Goal: Task Accomplishment & Management: Manage account settings

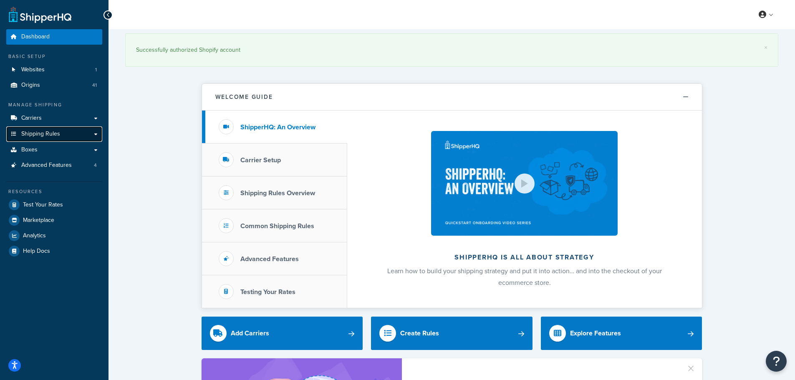
click at [54, 134] on span "Shipping Rules" at bounding box center [40, 134] width 39 height 7
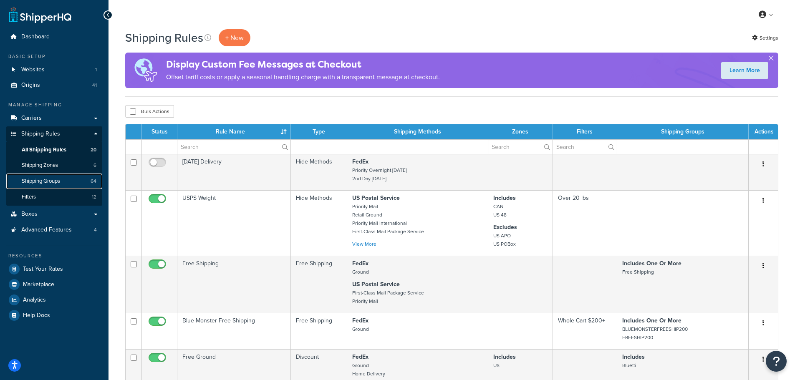
click at [40, 175] on link "Shipping Groups 64" at bounding box center [54, 181] width 96 height 15
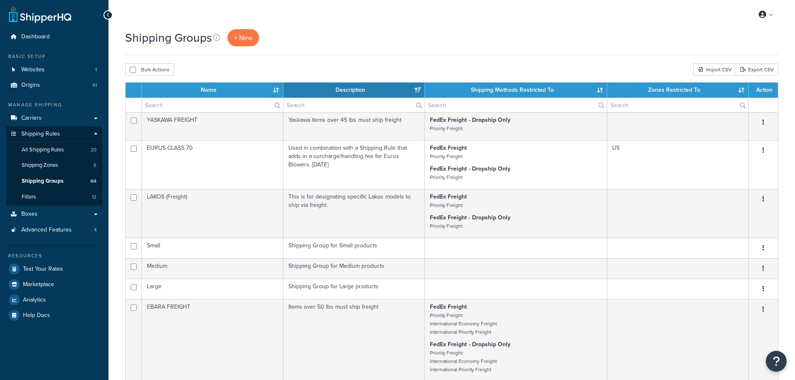
select select "15"
click at [207, 108] on input "text" at bounding box center [212, 105] width 141 height 14
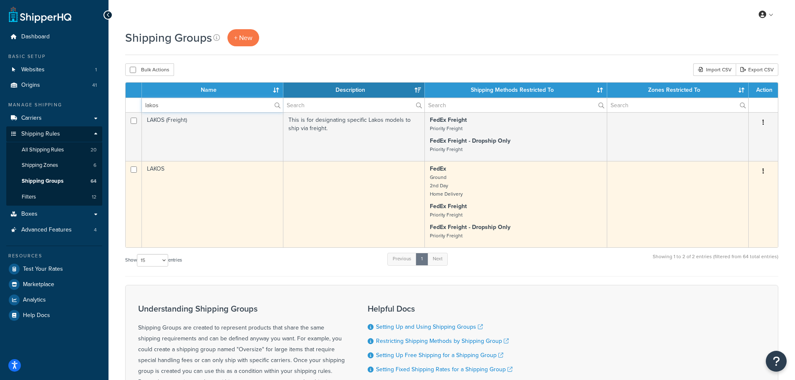
type input "lakos"
click at [197, 200] on td "LAKOS" at bounding box center [212, 204] width 141 height 86
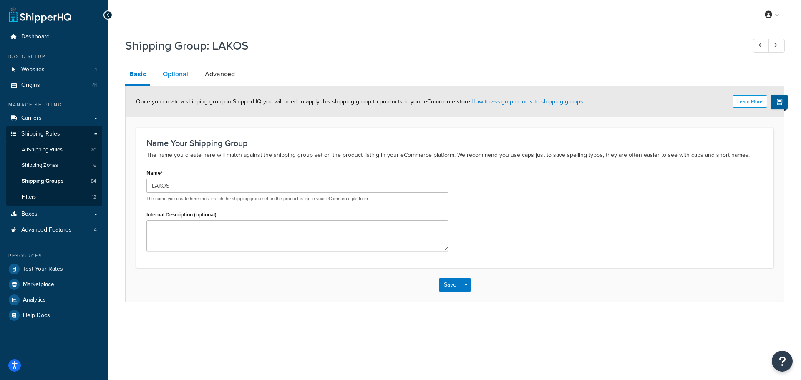
click at [174, 75] on link "Optional" at bounding box center [176, 74] width 34 height 20
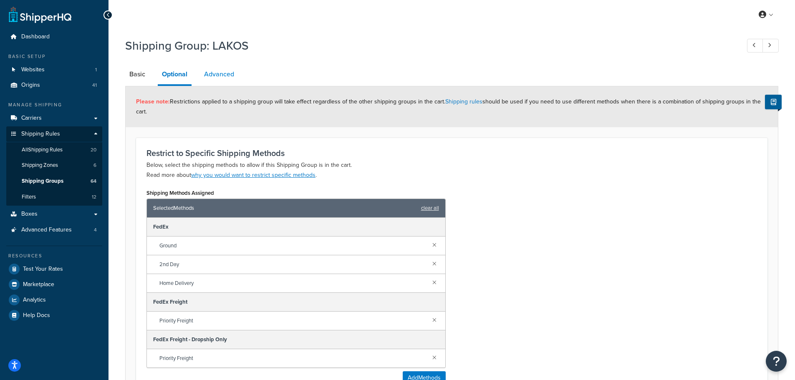
click at [214, 74] on link "Advanced" at bounding box center [219, 74] width 38 height 20
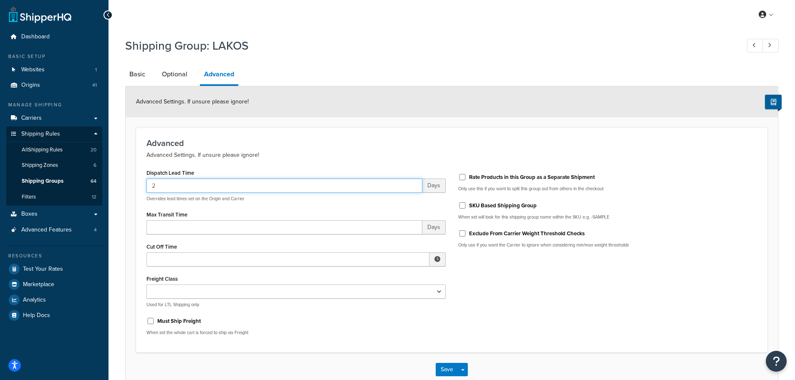
drag, startPoint x: 173, startPoint y: 180, endPoint x: 125, endPoint y: 181, distance: 48.4
click at [125, 181] on div "Shipping Group: LAKOS Basic Optional Advanced Advanced Settings. If unsure plea…" at bounding box center [451, 220] width 686 height 375
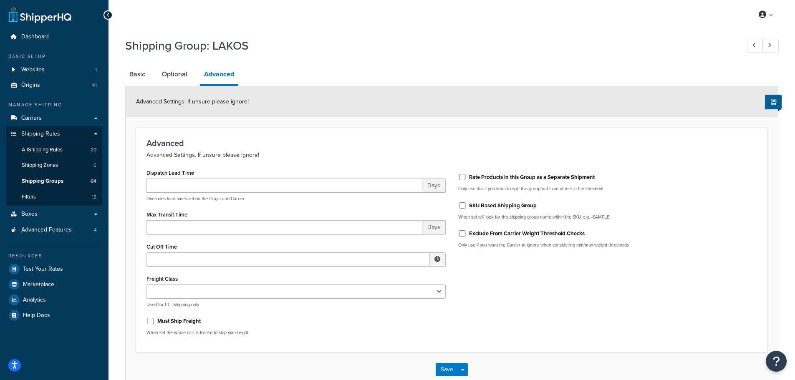
click at [256, 153] on p "Advanced Settings. If unsure please ignore!" at bounding box center [451, 155] width 610 height 10
click at [433, 363] on div "Save Save Dropdown Save and Edit Save and Duplicate Save and Create New" at bounding box center [452, 370] width 652 height 34
click at [436, 365] on button "Save" at bounding box center [447, 369] width 23 height 13
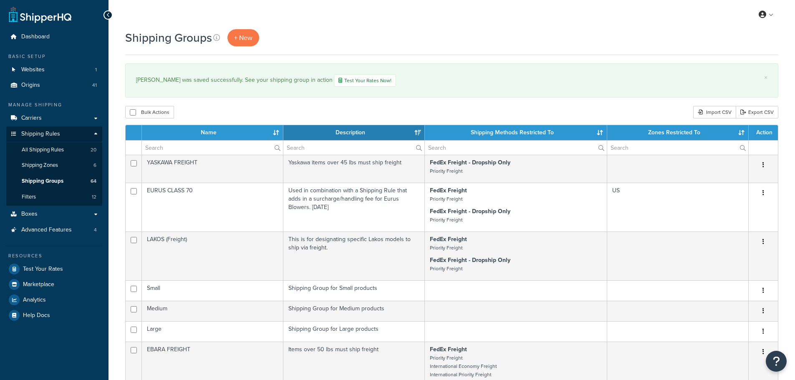
select select "15"
click at [54, 79] on link "Origins 41" at bounding box center [54, 85] width 96 height 15
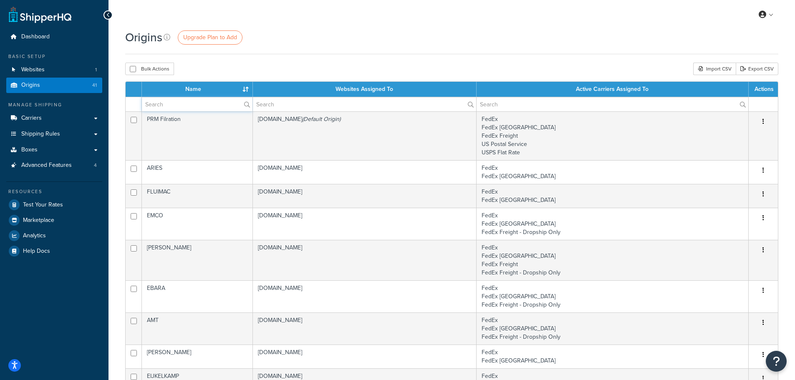
click at [187, 109] on input "text" at bounding box center [197, 104] width 111 height 14
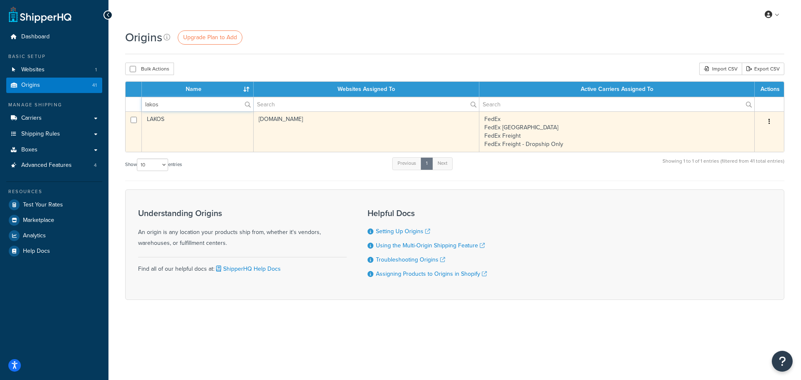
type input "lakos"
click at [186, 118] on td "LAKOS" at bounding box center [198, 131] width 112 height 40
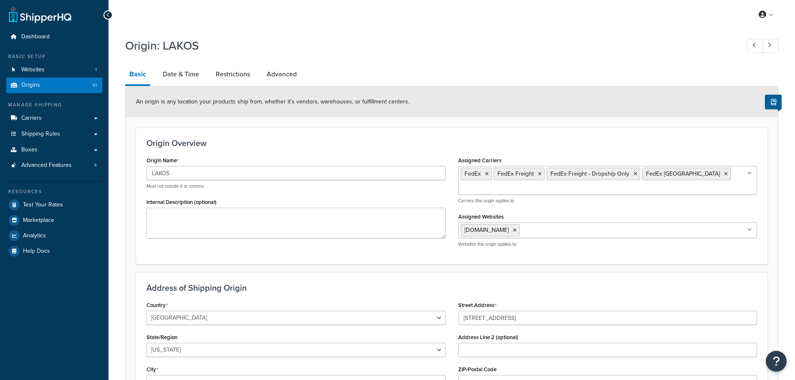
select select "5"
click at [201, 80] on link "Date & Time" at bounding box center [181, 74] width 45 height 20
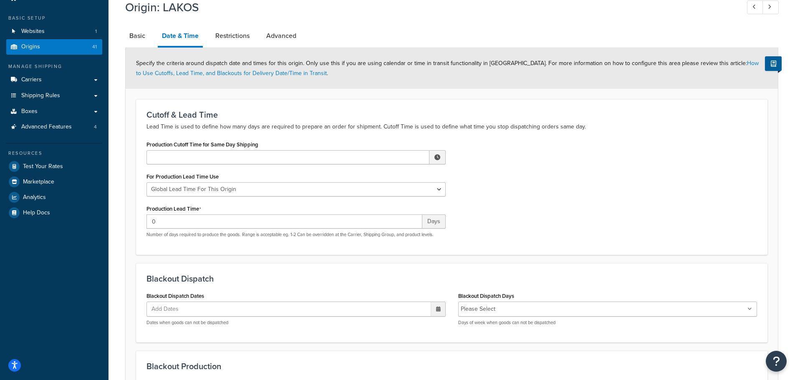
scroll to position [42, 0]
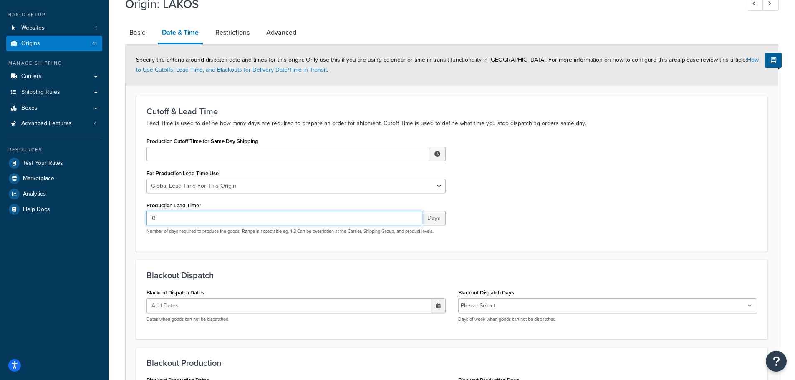
click at [208, 218] on input "0" at bounding box center [284, 218] width 276 height 14
type input "5-7"
click at [488, 232] on div "Production Cutoff Time for Same Day Shipping ▲ 12 ▼ : ▲ 00 ▼ ▲ AM ▼ For Product…" at bounding box center [451, 188] width 623 height 106
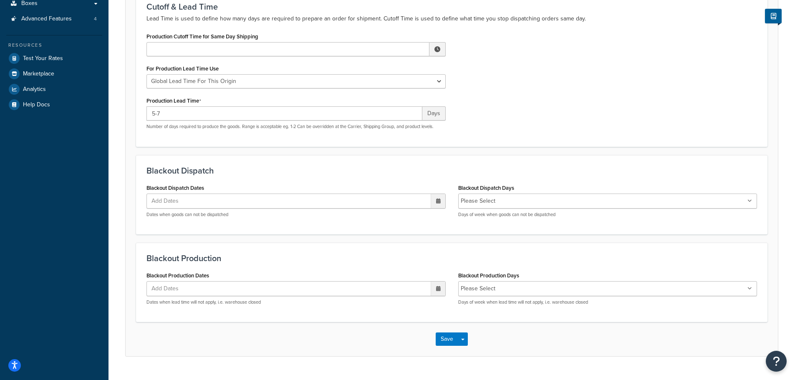
scroll to position [165, 0]
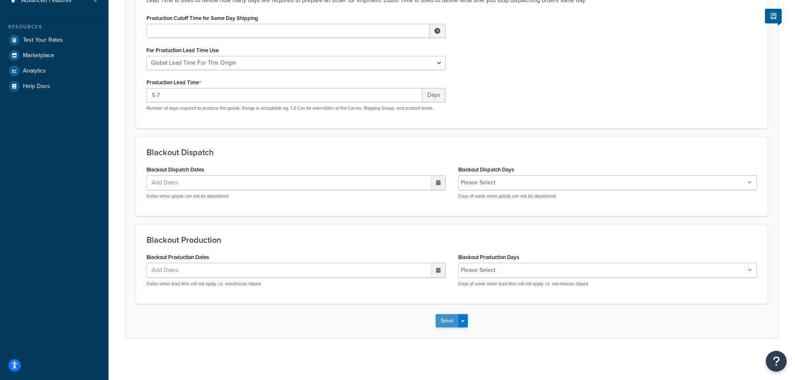
click at [443, 317] on button "Save" at bounding box center [447, 320] width 23 height 13
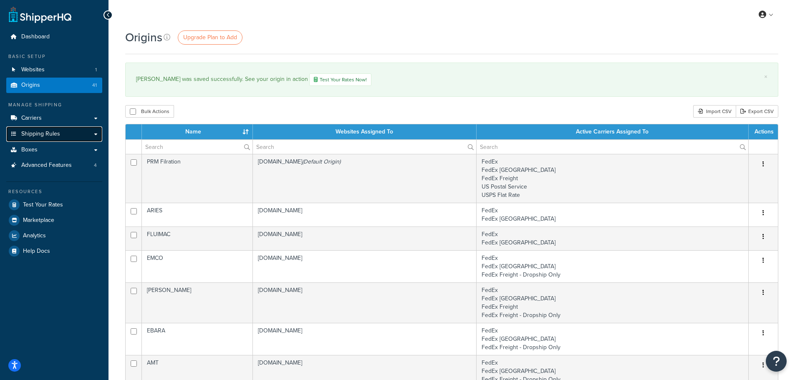
click at [44, 132] on span "Shipping Rules" at bounding box center [40, 134] width 39 height 7
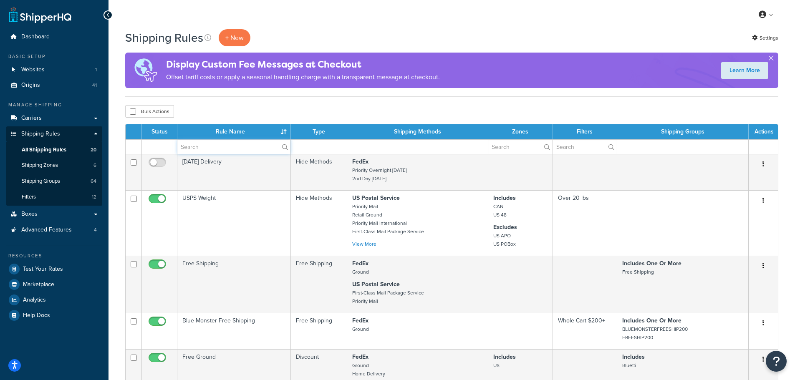
click at [189, 143] on input "text" at bounding box center [233, 147] width 113 height 14
type input ";"
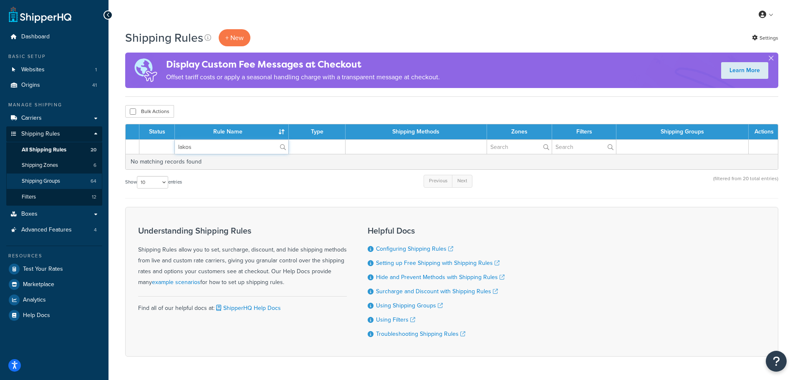
type input "lakos"
click at [54, 178] on span "Shipping Groups" at bounding box center [41, 181] width 38 height 7
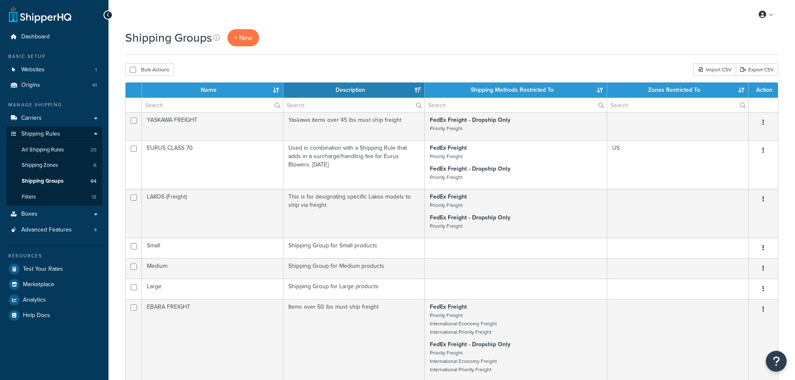
select select "15"
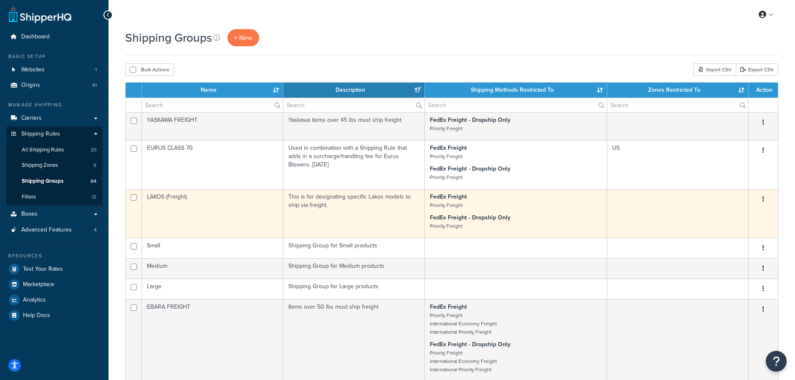
click at [208, 207] on td "LAKOS (Freight)" at bounding box center [212, 213] width 141 height 49
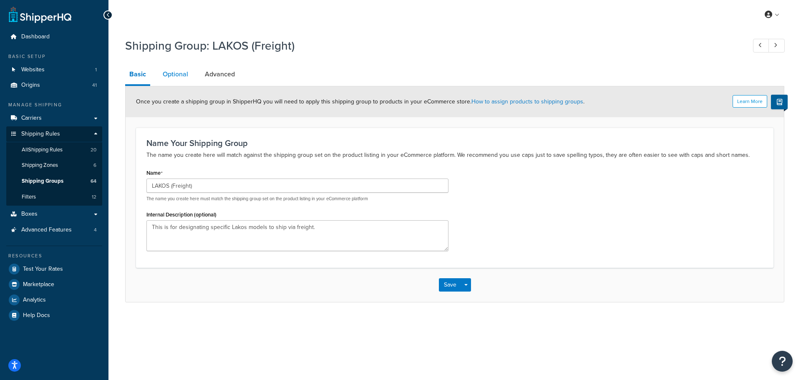
click at [179, 80] on link "Optional" at bounding box center [176, 74] width 34 height 20
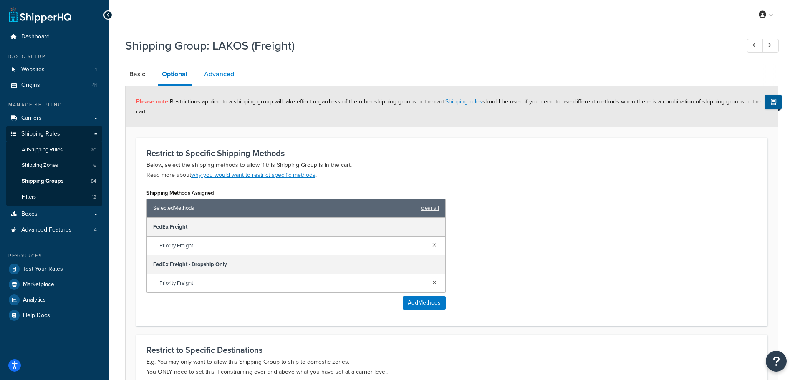
click at [223, 80] on link "Advanced" at bounding box center [219, 74] width 38 height 20
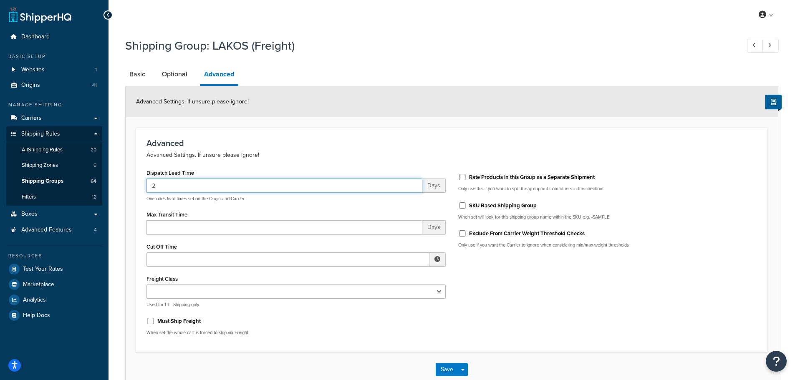
drag, startPoint x: 175, startPoint y: 180, endPoint x: 138, endPoint y: 183, distance: 37.2
click at [138, 183] on div "Advanced Advanced Settings. If unsure please ignore! Dispatch Lead Time 2 Days …" at bounding box center [451, 240] width 631 height 225
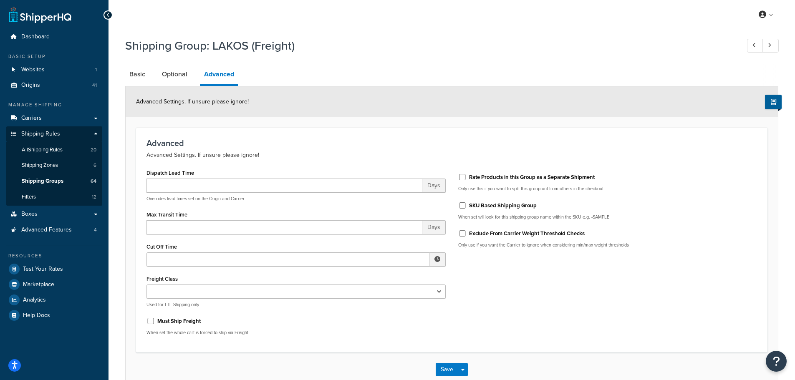
click at [330, 328] on div "Must Ship Freight When set the whole cart is forced to ship via Freight" at bounding box center [295, 325] width 299 height 22
click at [439, 370] on button "Save" at bounding box center [447, 369] width 23 height 13
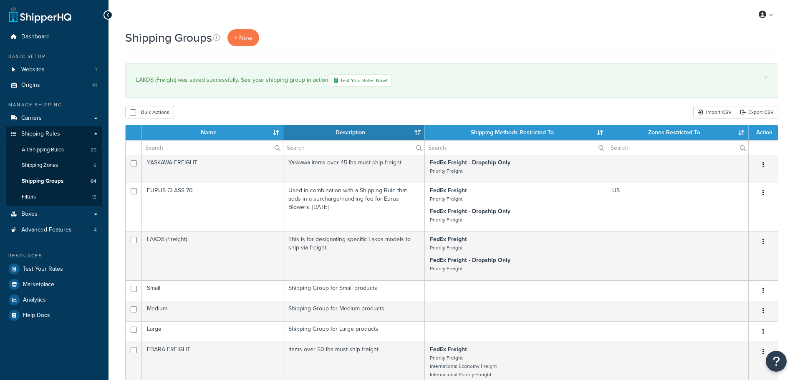
select select "15"
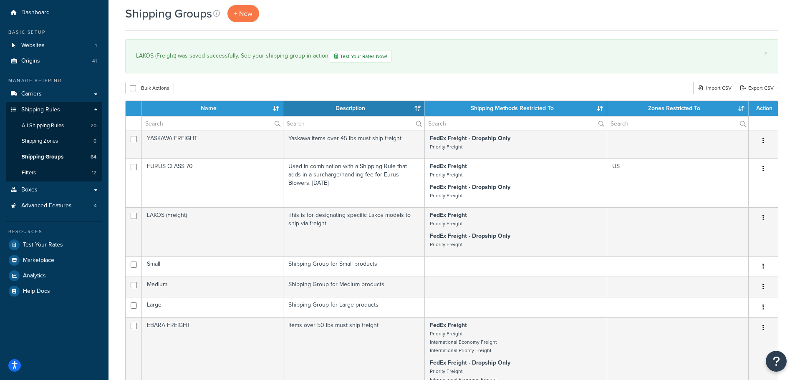
scroll to position [42, 0]
